Goal: Information Seeking & Learning: Learn about a topic

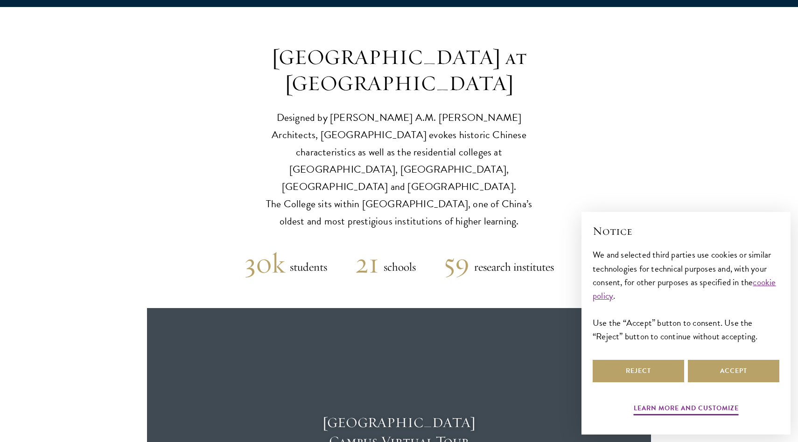
scroll to position [2207, 0]
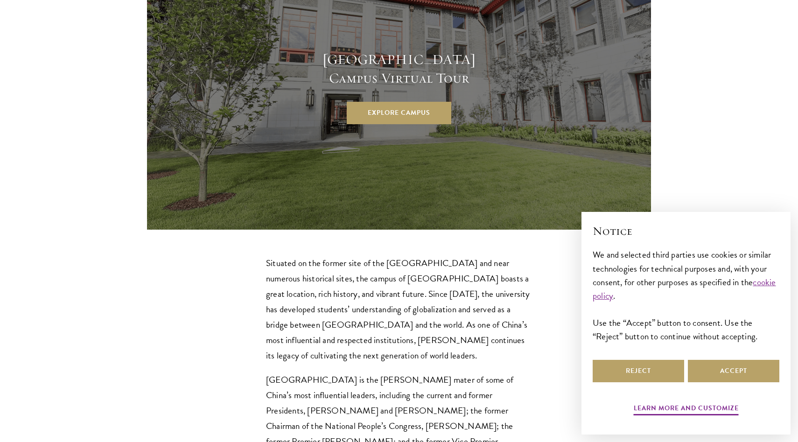
click at [314, 255] on p "Situated on the former site of the Qing Dynasty imperial gardens and near numer…" at bounding box center [399, 309] width 266 height 108
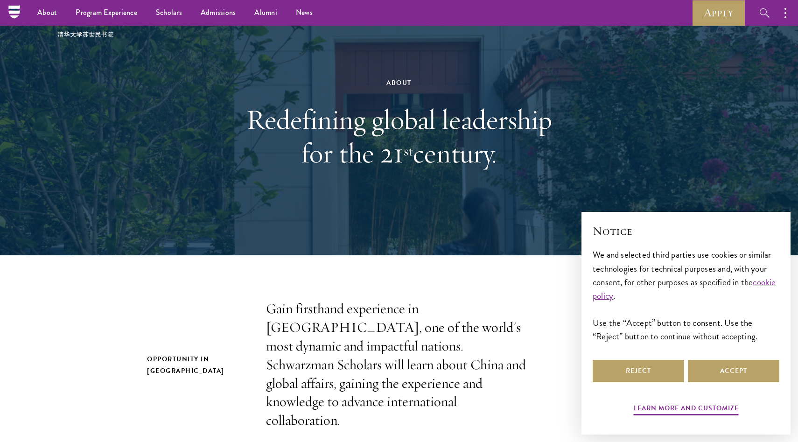
scroll to position [0, 0]
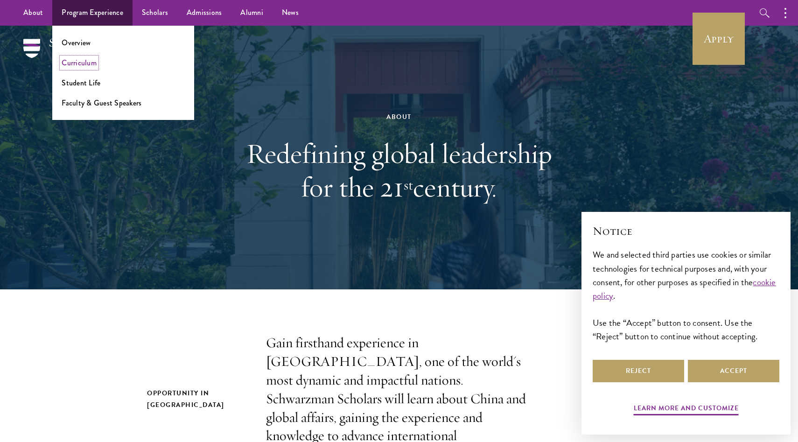
click at [87, 61] on link "Curriculum" at bounding box center [79, 62] width 35 height 11
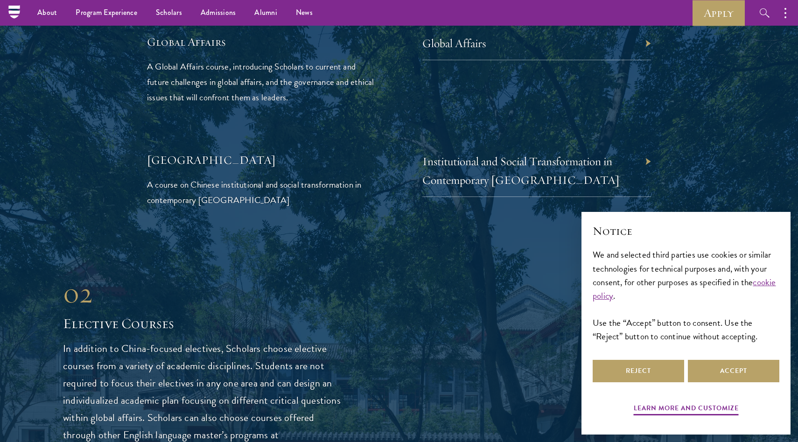
scroll to position [2239, 0]
